Goal: Task Accomplishment & Management: Manage account settings

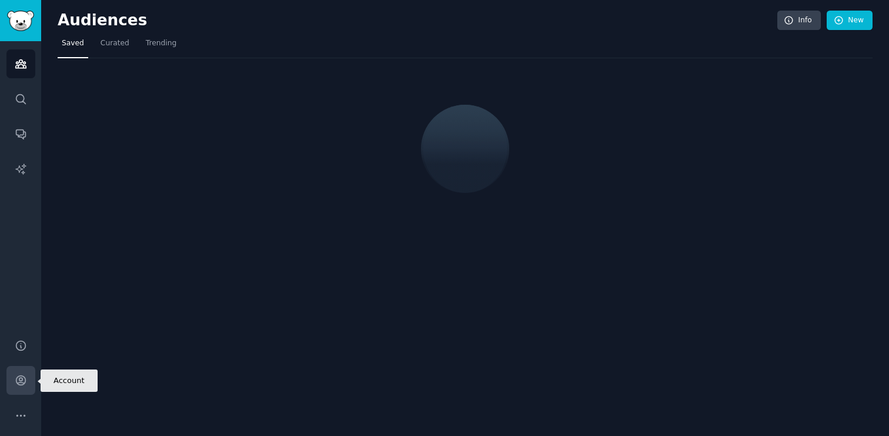
click at [21, 386] on link "Account" at bounding box center [20, 380] width 29 height 29
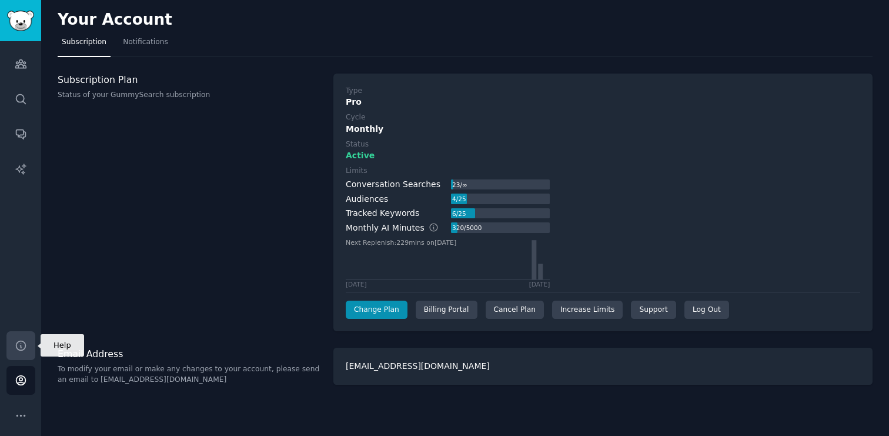
click at [19, 349] on icon "Sidebar" at bounding box center [21, 345] width 12 height 12
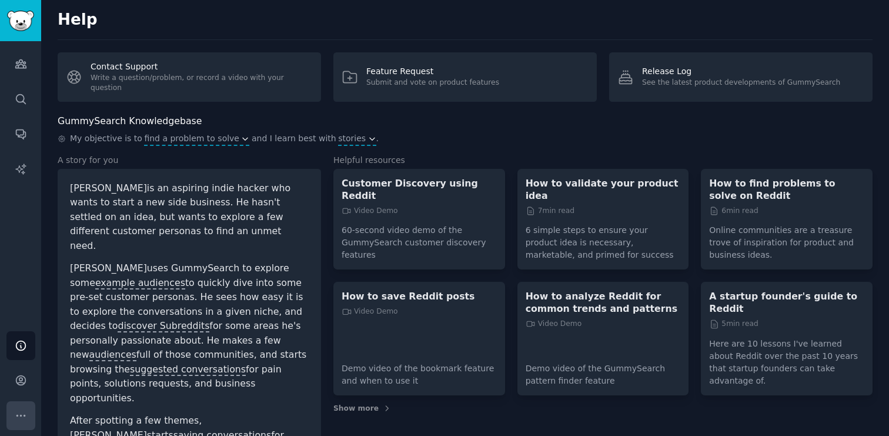
click at [16, 416] on icon "Sidebar" at bounding box center [21, 415] width 12 height 12
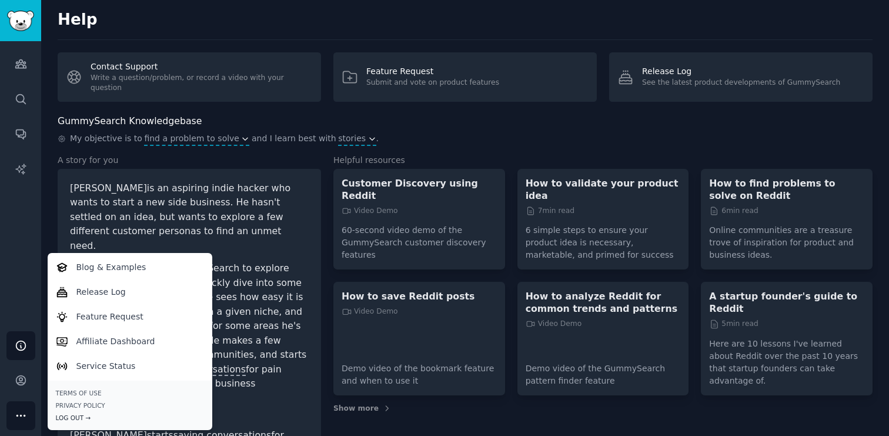
click at [74, 416] on div "Log Out →" at bounding box center [130, 417] width 148 height 8
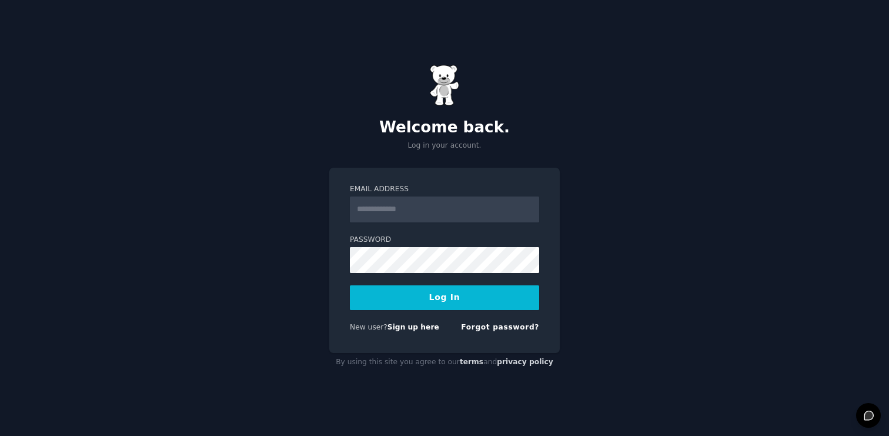
click at [427, 206] on input "Email Address" at bounding box center [444, 209] width 189 height 26
type input "**********"
click at [433, 299] on button "Log In" at bounding box center [444, 297] width 189 height 25
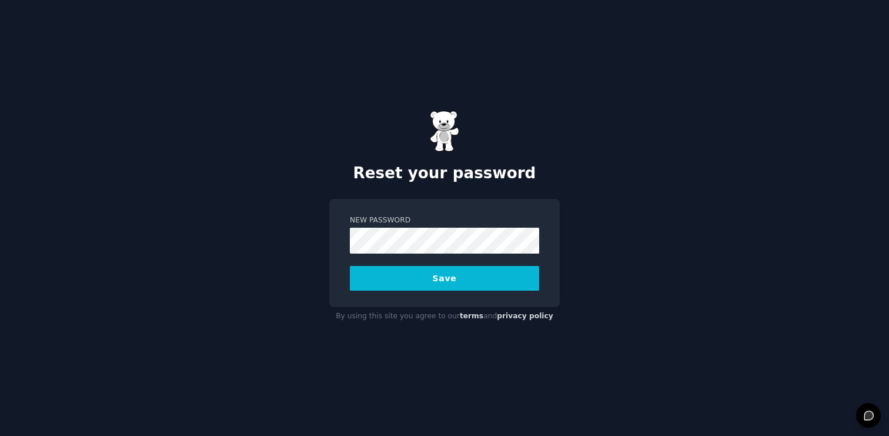
click at [396, 280] on button "Save" at bounding box center [444, 278] width 189 height 25
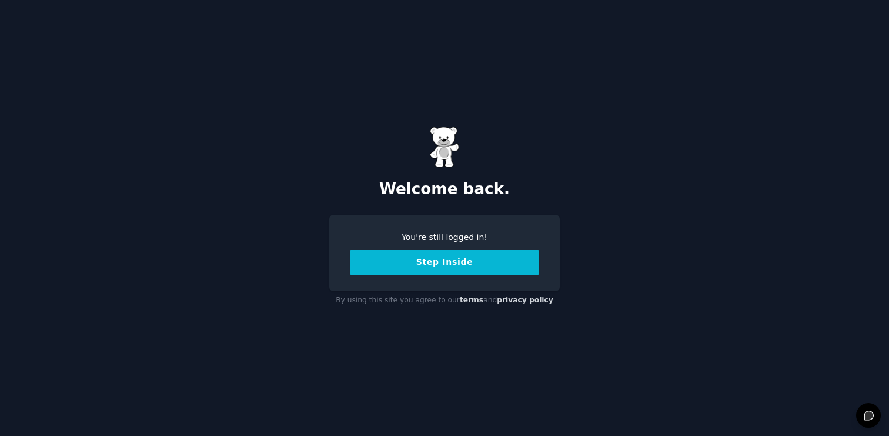
click at [443, 267] on button "Step Inside" at bounding box center [444, 262] width 189 height 25
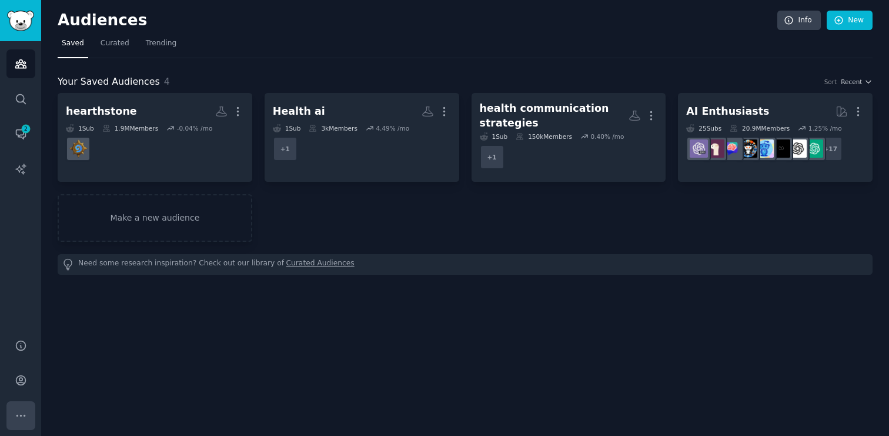
click at [28, 417] on button "More" at bounding box center [20, 415] width 29 height 29
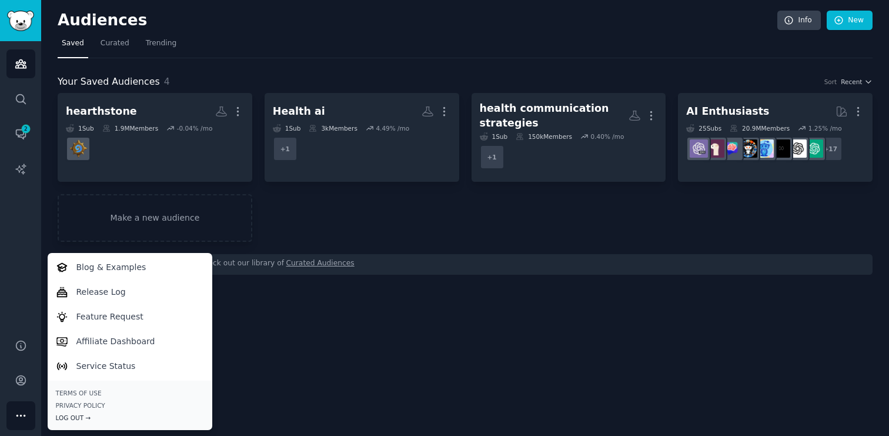
click at [87, 418] on div "Log Out →" at bounding box center [130, 417] width 148 height 8
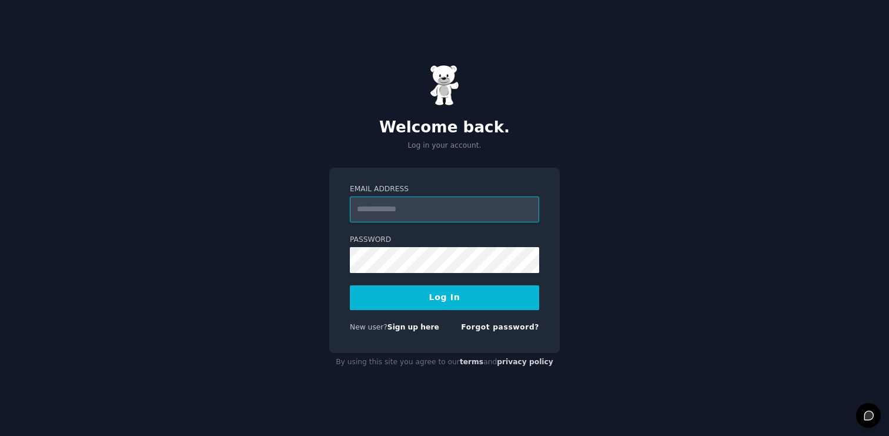
click at [420, 199] on input "Email Address" at bounding box center [444, 209] width 189 height 26
type input "**********"
click at [422, 298] on button "Log In" at bounding box center [444, 297] width 189 height 25
